Goal: Task Accomplishment & Management: Use online tool/utility

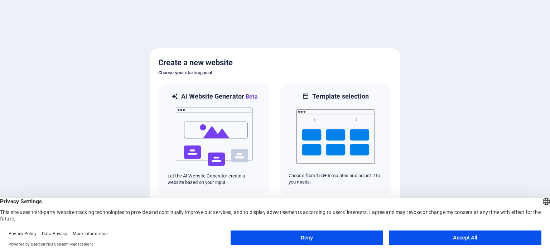
click at [457, 238] on button "Accept All" at bounding box center [465, 237] width 153 height 14
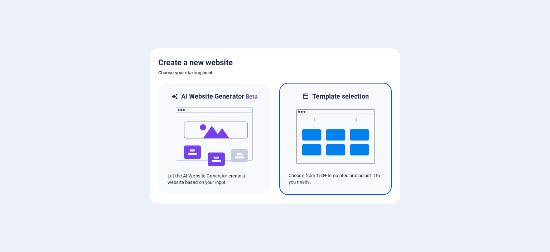
click at [334, 134] on img at bounding box center [335, 137] width 79 height 72
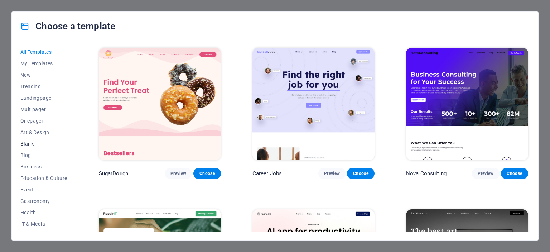
click at [29, 142] on span "Blank" at bounding box center [43, 144] width 47 height 6
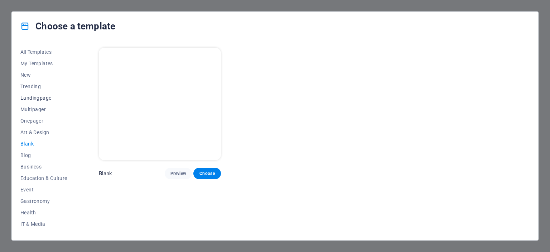
click at [40, 99] on span "Landingpage" at bounding box center [43, 98] width 47 height 6
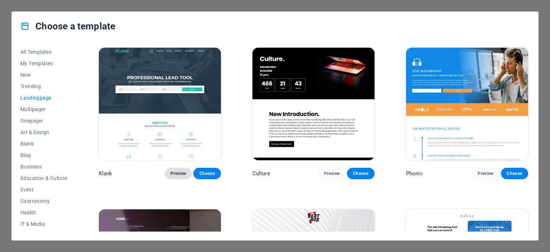
click at [180, 171] on span "Preview" at bounding box center [179, 174] width 16 height 6
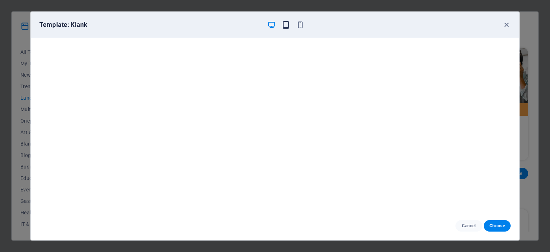
click at [286, 26] on icon "button" at bounding box center [286, 25] width 8 height 8
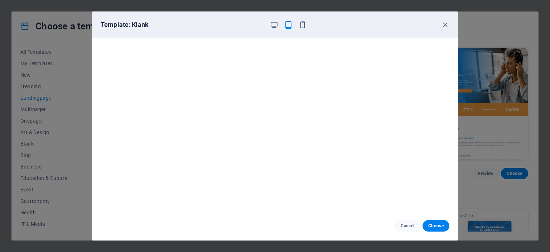
click at [304, 26] on icon "button" at bounding box center [303, 25] width 8 height 8
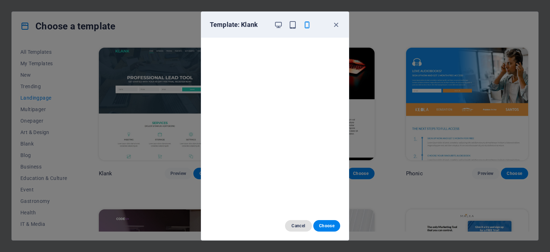
click at [298, 227] on span "Cancel" at bounding box center [298, 226] width 15 height 6
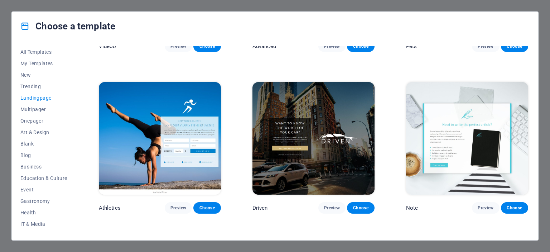
scroll to position [451, 0]
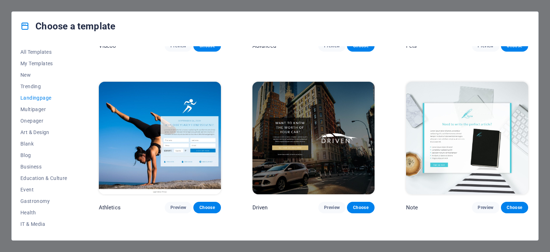
click at [141, 130] on img at bounding box center [160, 138] width 122 height 113
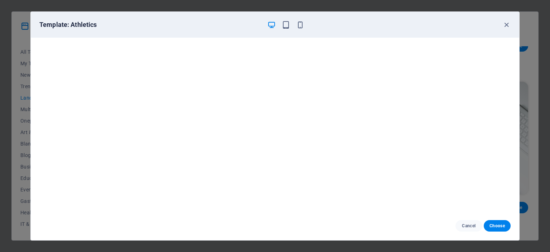
scroll to position [0, 0]
click at [471, 225] on span "Cancel" at bounding box center [469, 226] width 15 height 6
